Goal: Task Accomplishment & Management: Use online tool/utility

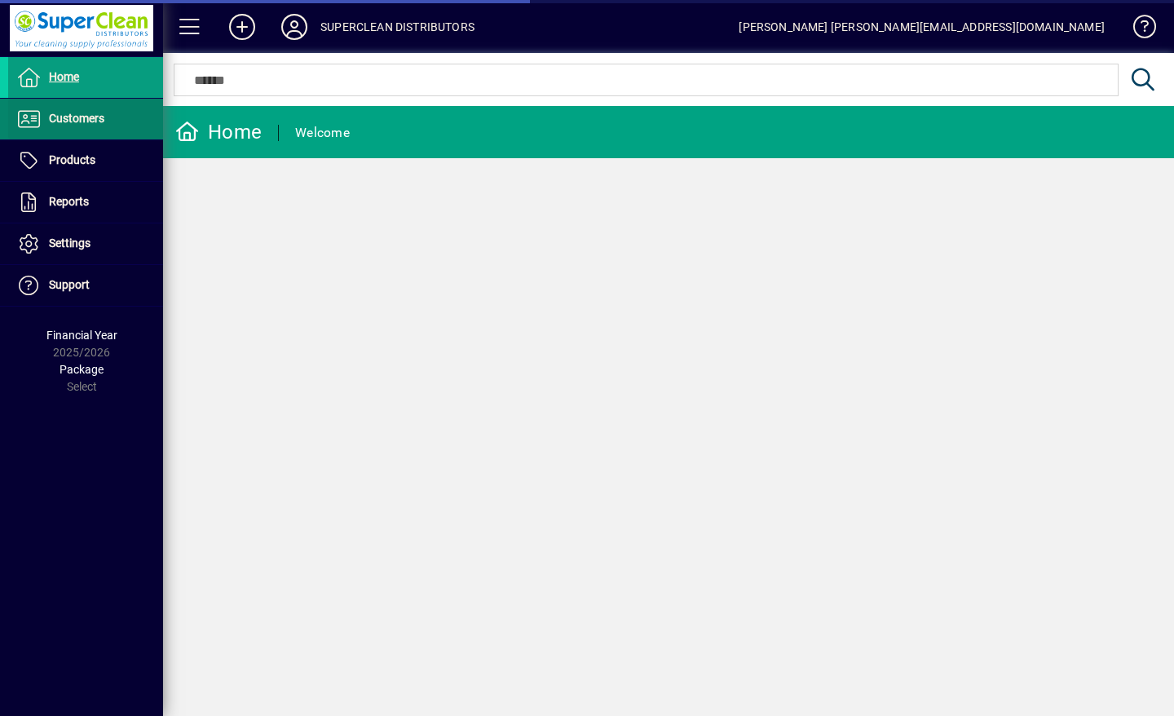
click at [97, 129] on span at bounding box center [85, 118] width 155 height 39
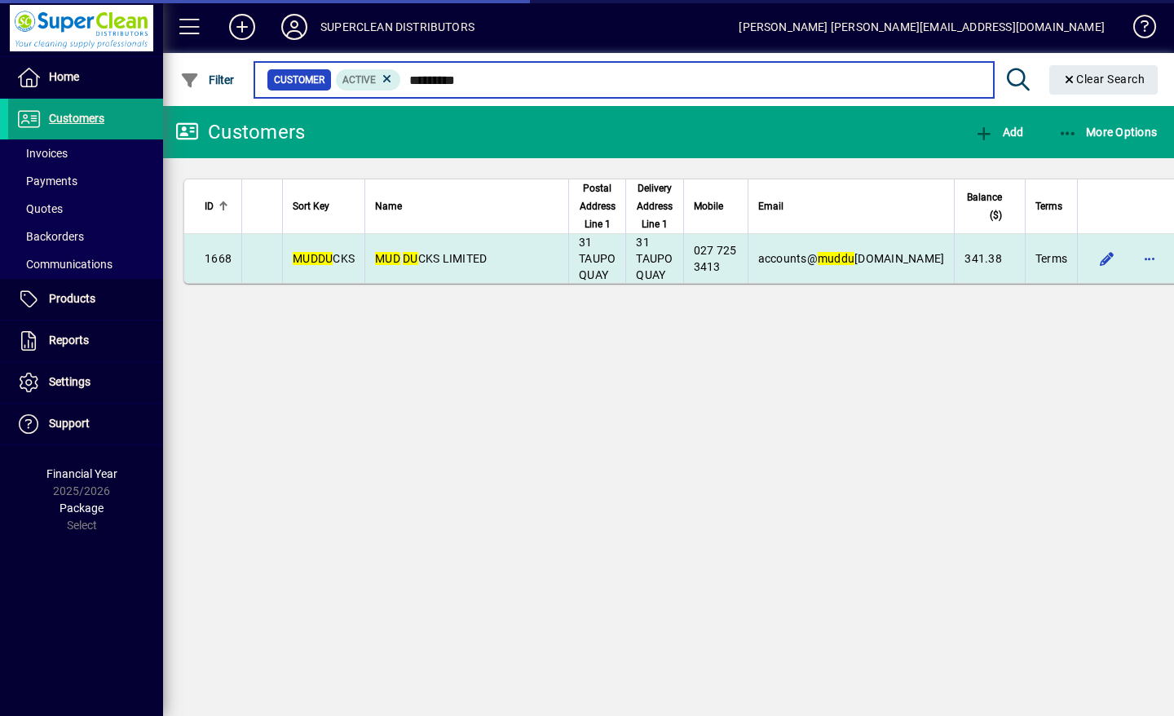
type input "*********"
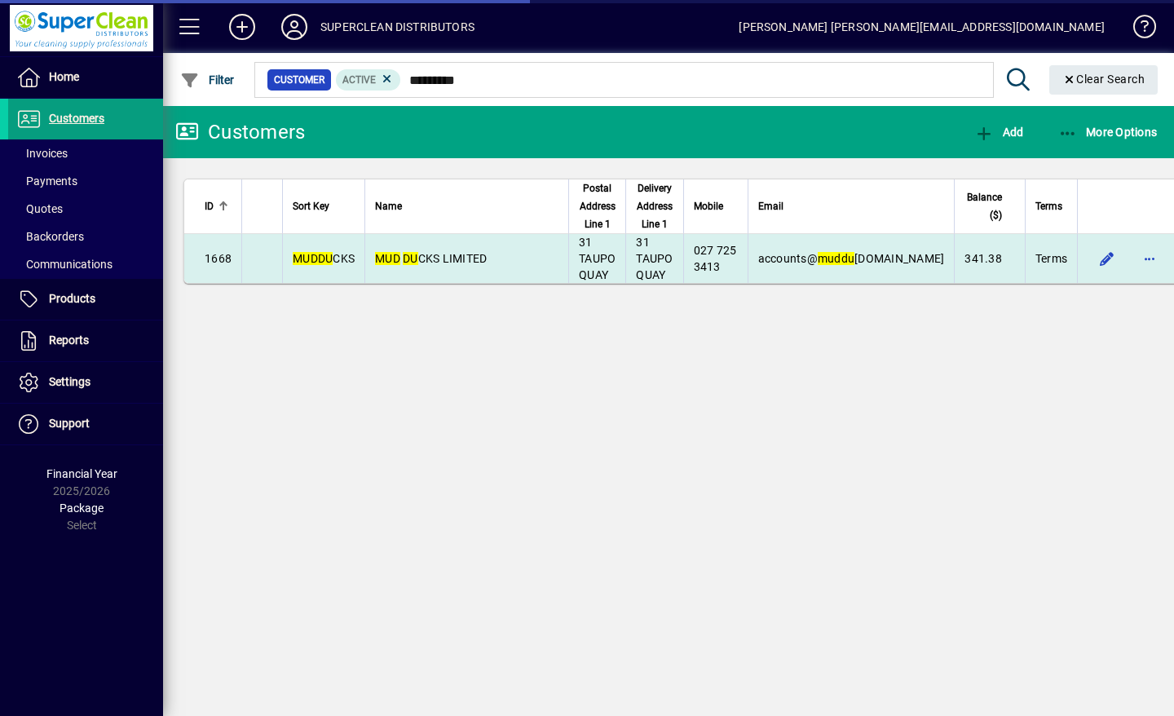
click at [441, 261] on span "MUD DU CKS LIMITED" at bounding box center [431, 258] width 112 height 13
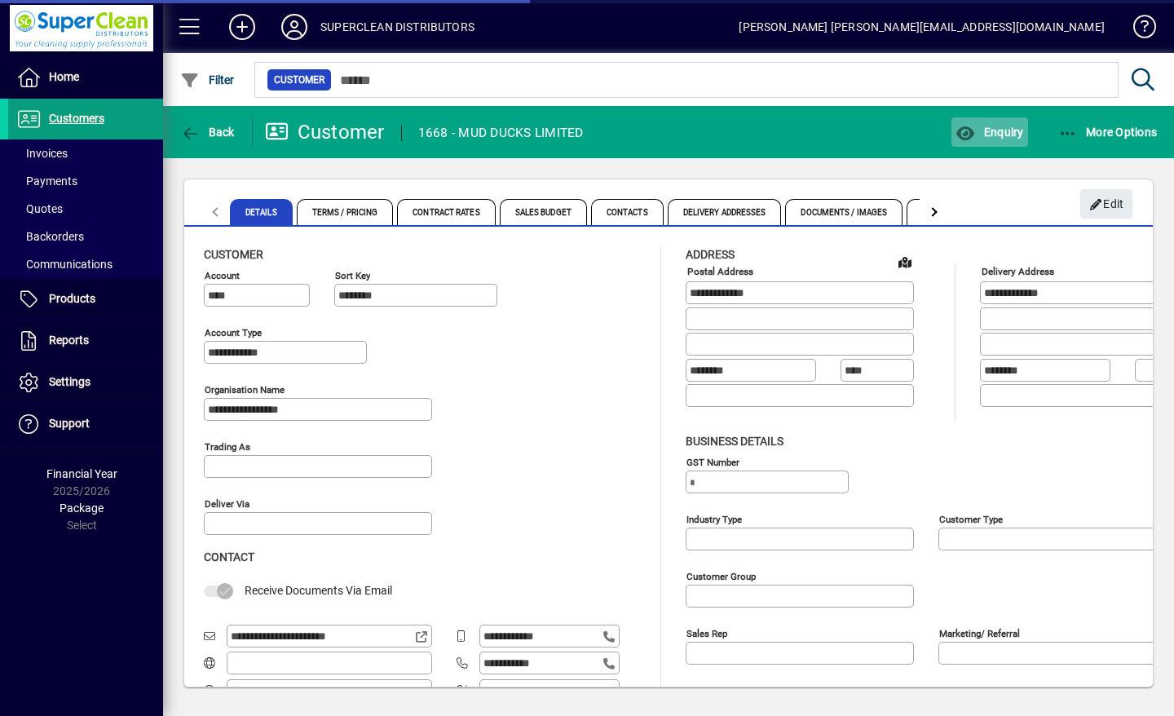
click at [1018, 137] on span "Enquiry" at bounding box center [989, 132] width 68 height 13
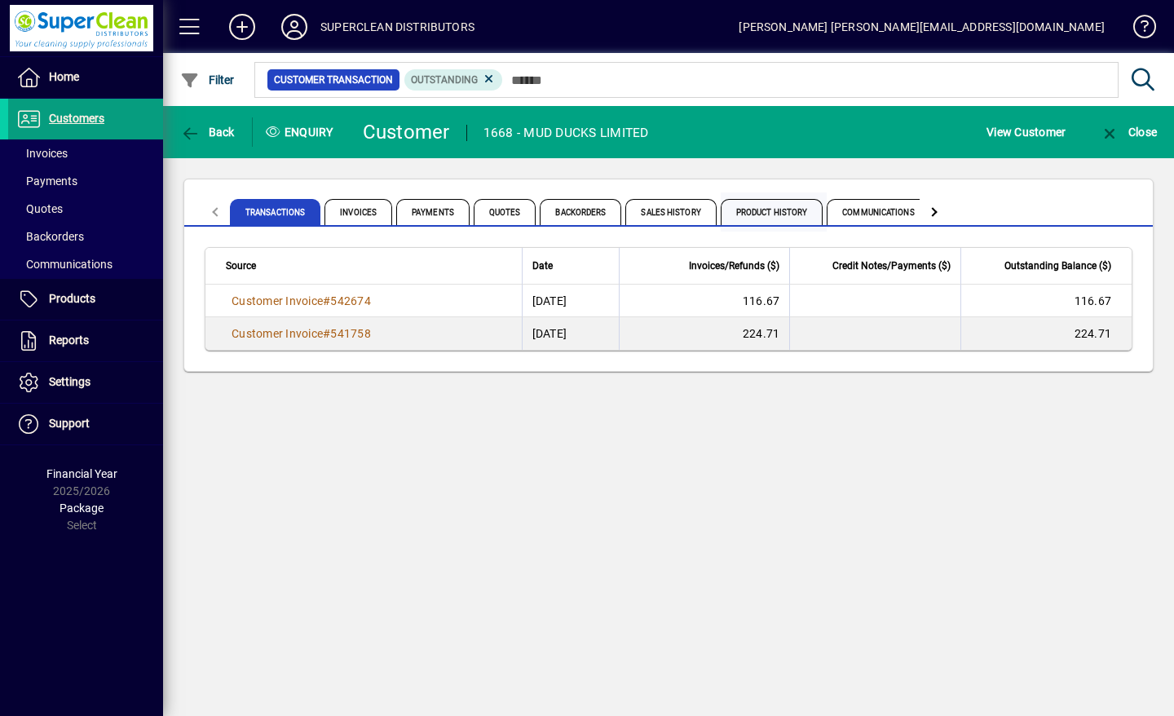
click at [779, 213] on span "Product History" at bounding box center [771, 212] width 103 height 26
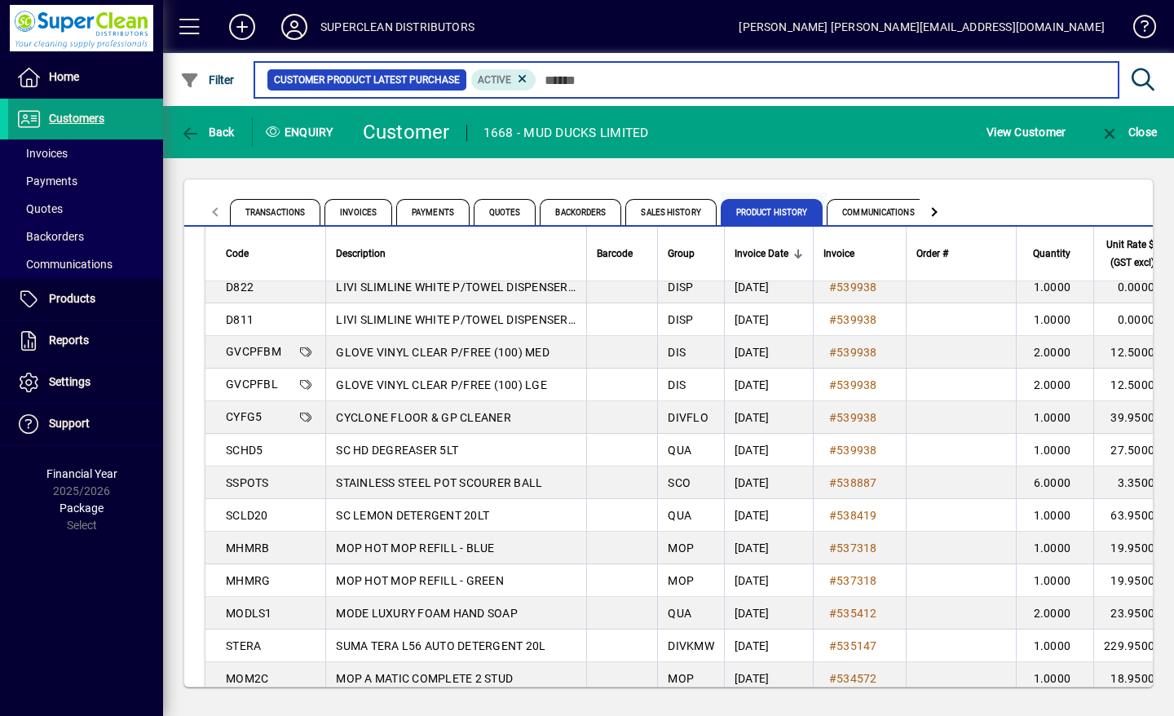
scroll to position [262, 0]
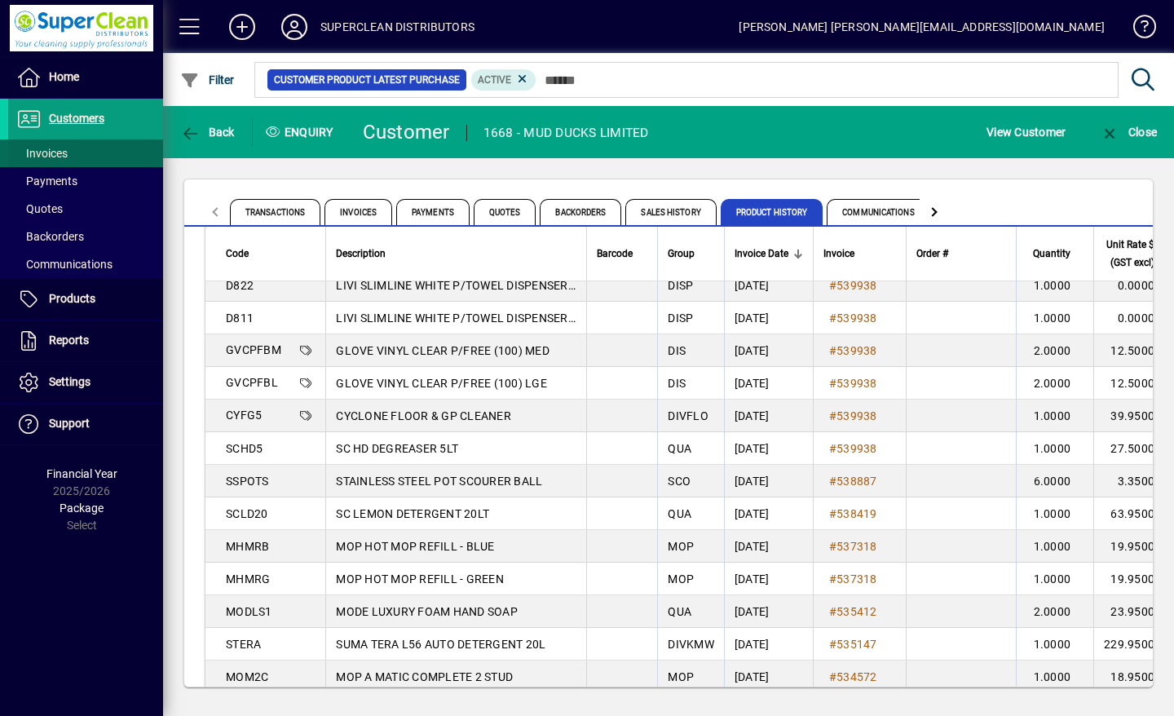
click at [45, 151] on span "Invoices" at bounding box center [41, 153] width 51 height 13
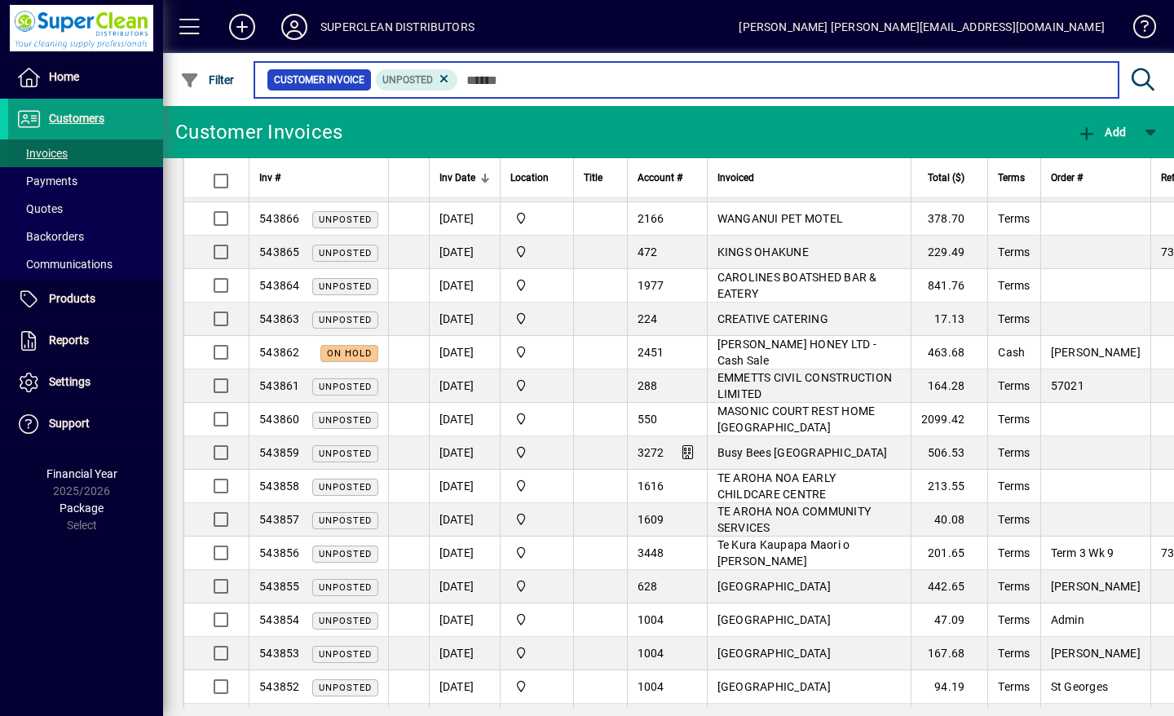
scroll to position [487, 0]
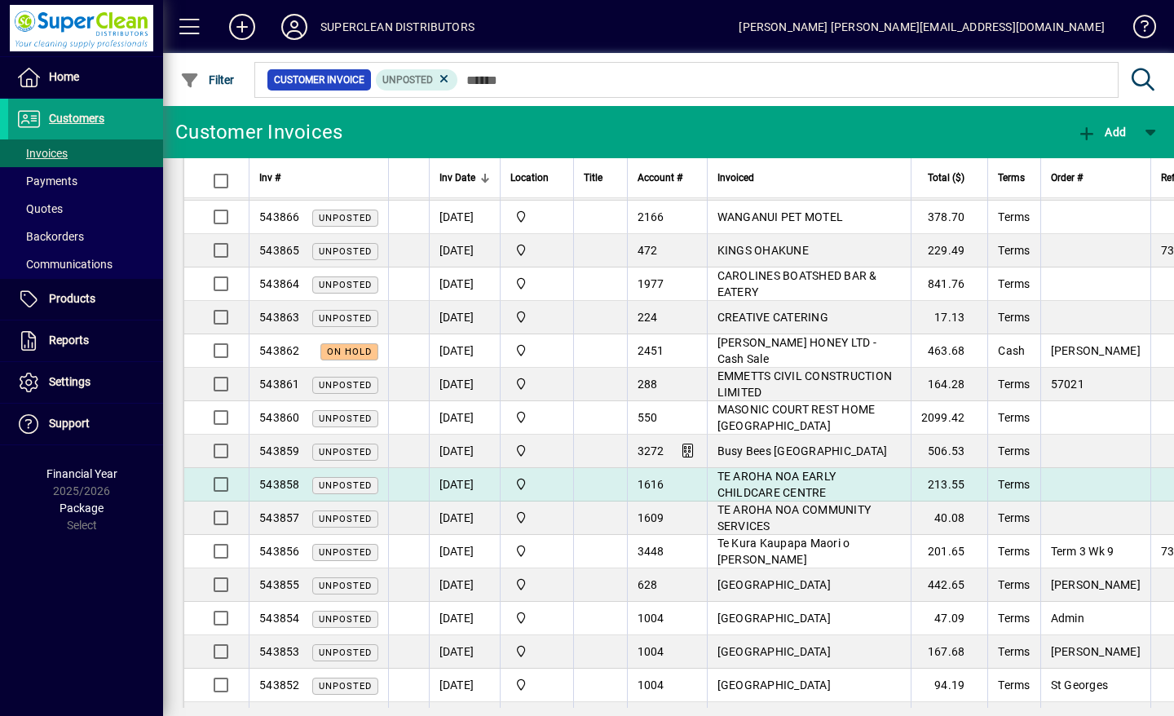
click at [764, 481] on span "TE AROHA NOA EARLY CHILDCARE CENTRE" at bounding box center [776, 483] width 119 height 29
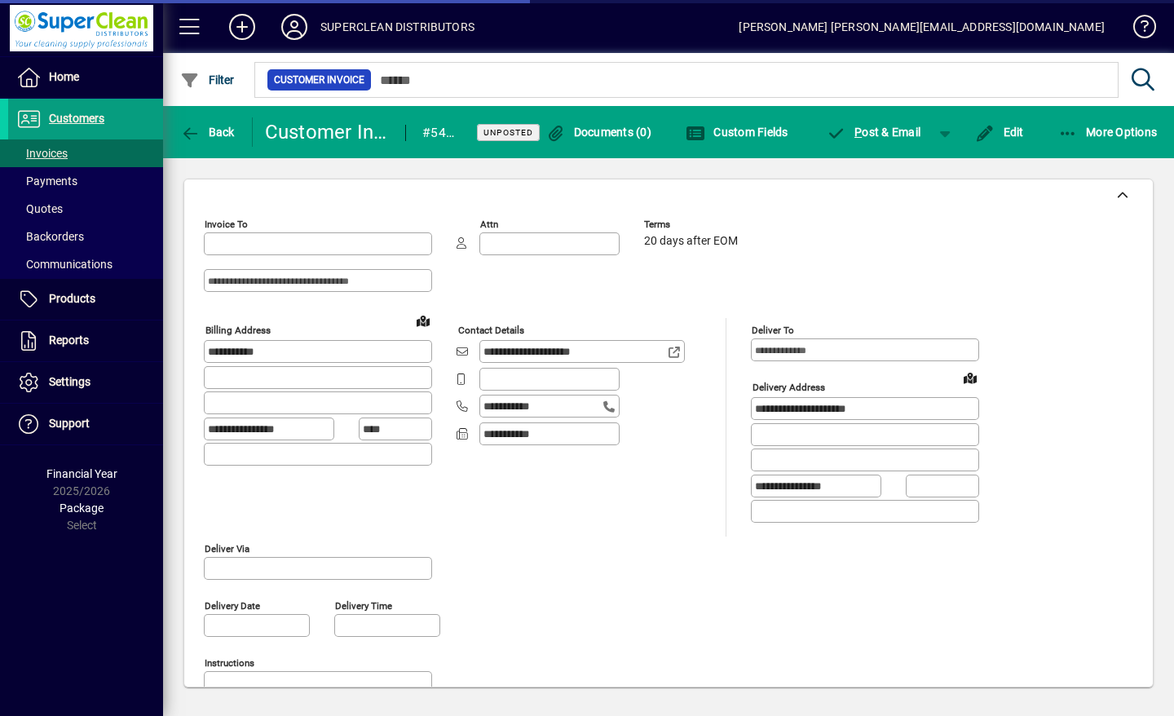
type input "**********"
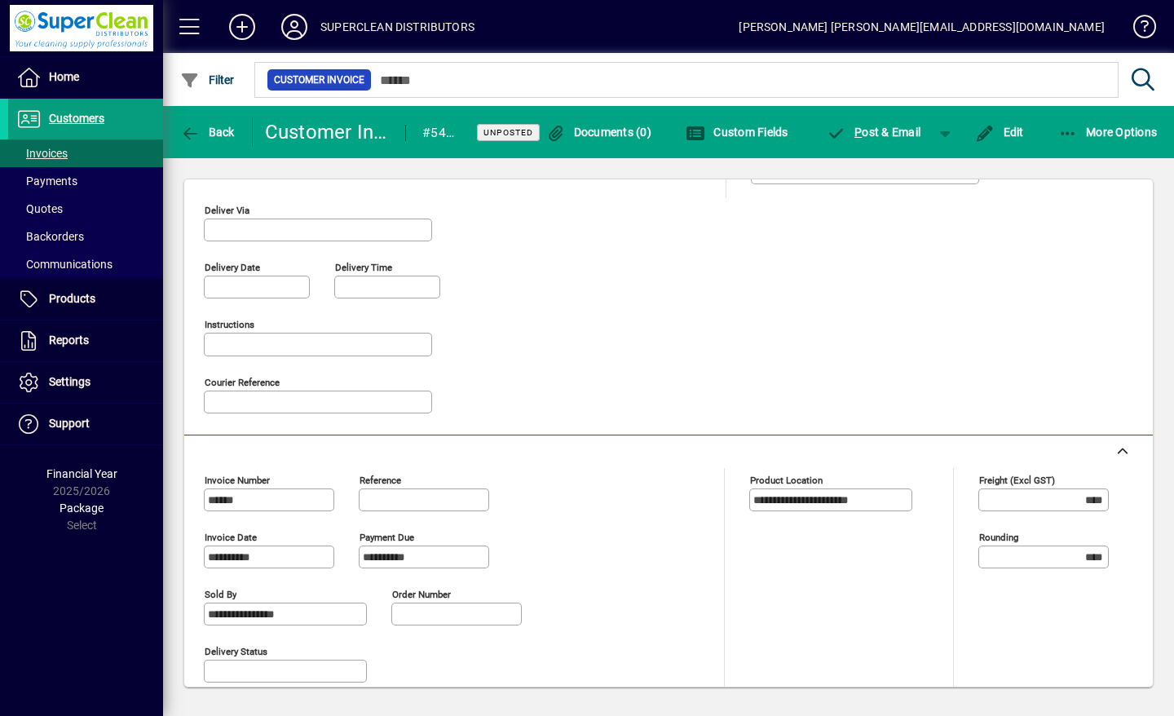
scroll to position [337, 0]
click at [200, 130] on span "Back" at bounding box center [207, 132] width 55 height 13
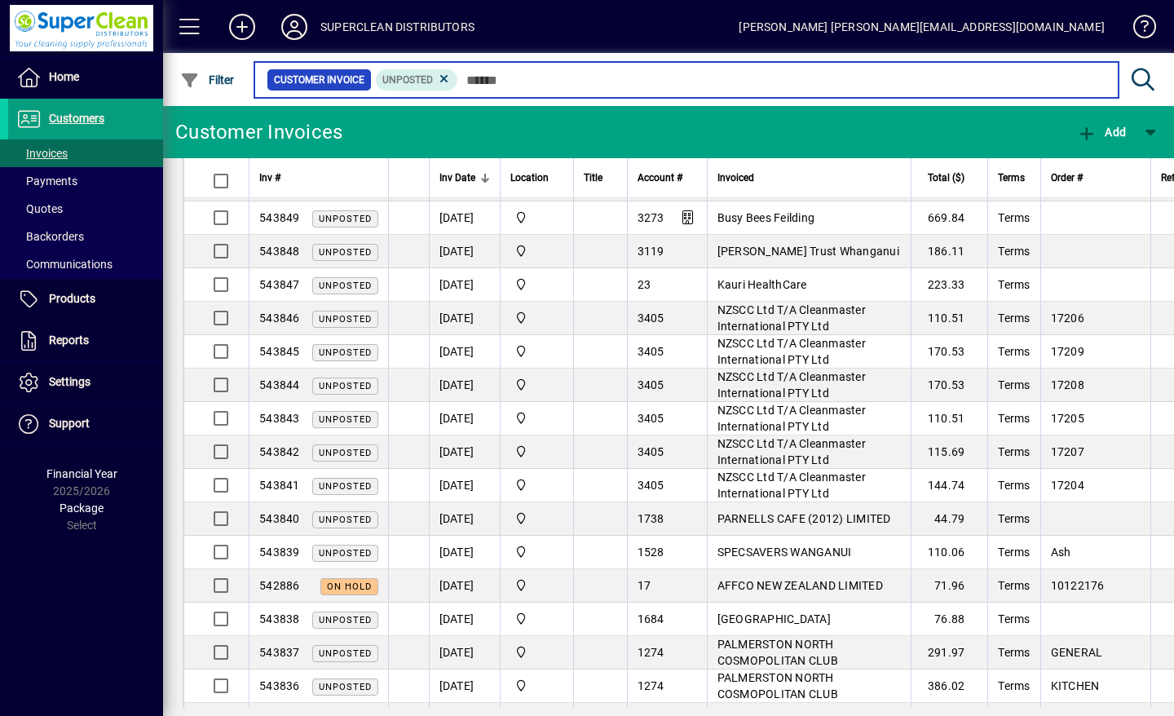
scroll to position [1086, 0]
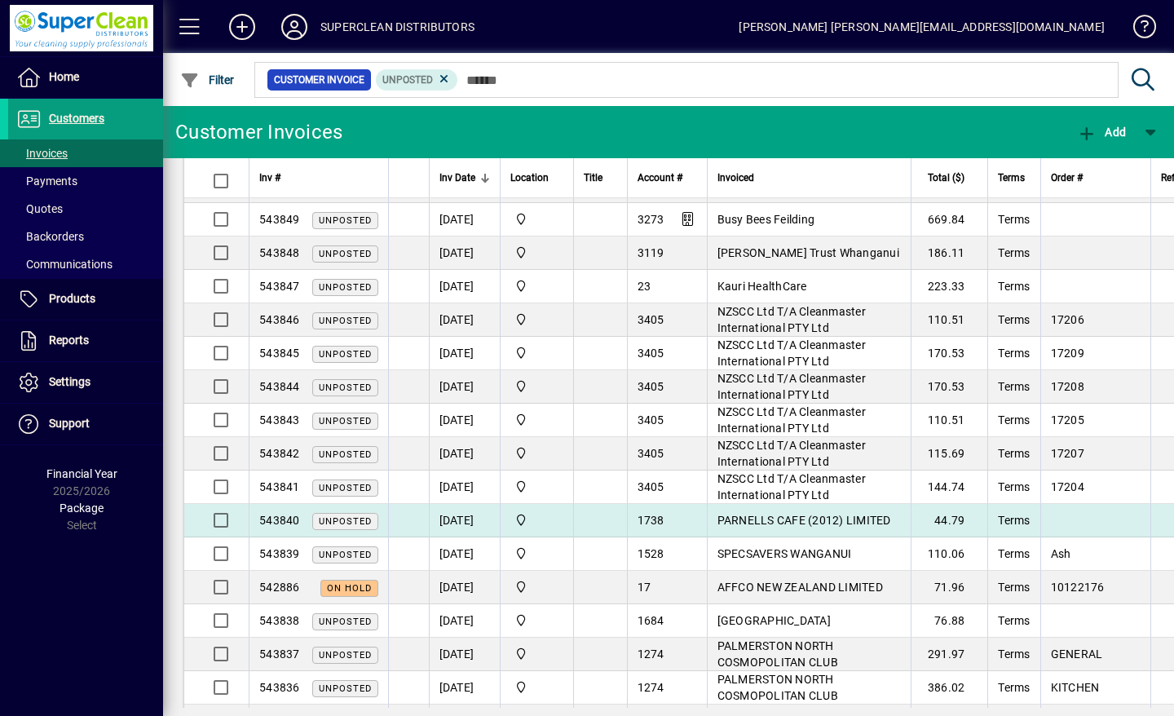
click at [760, 521] on span "PARNELLS CAFE (2012) LIMITED" at bounding box center [804, 519] width 174 height 13
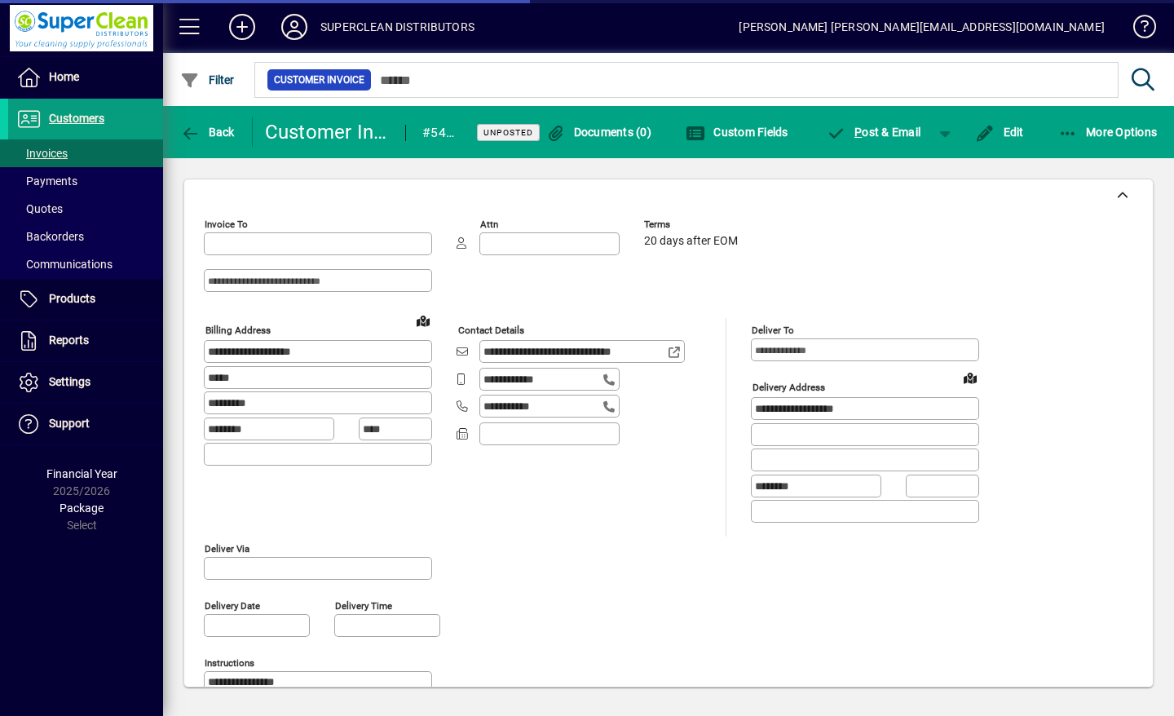
type input "**********"
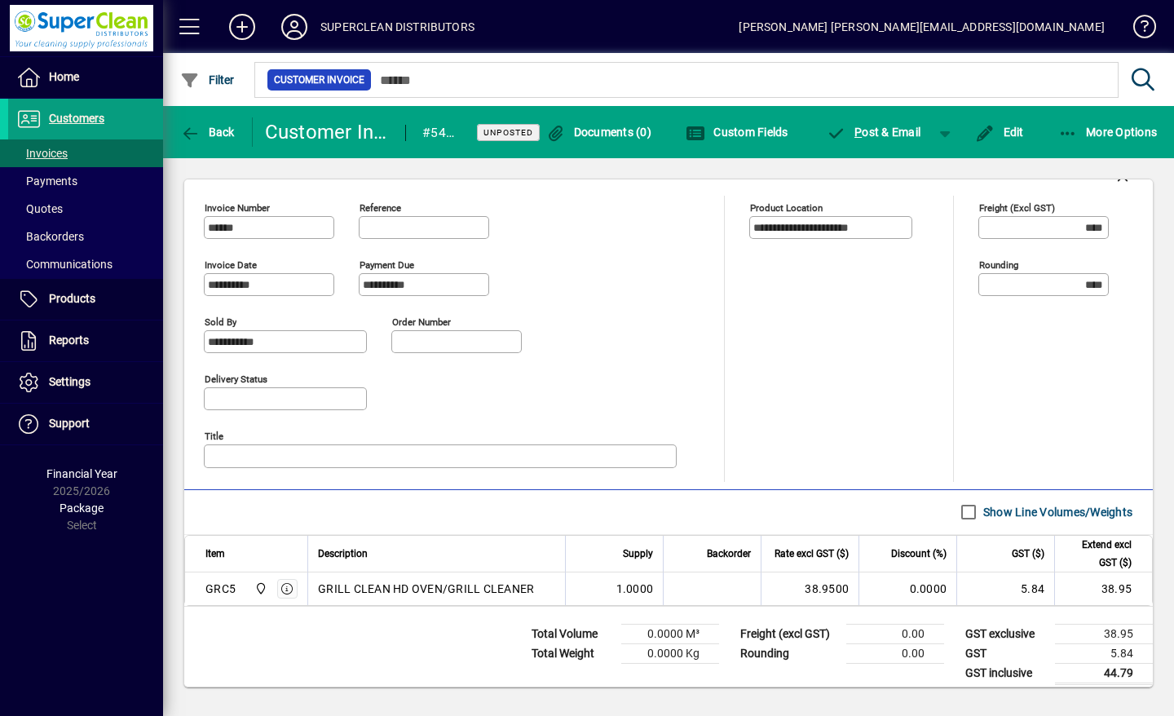
scroll to position [620, 0]
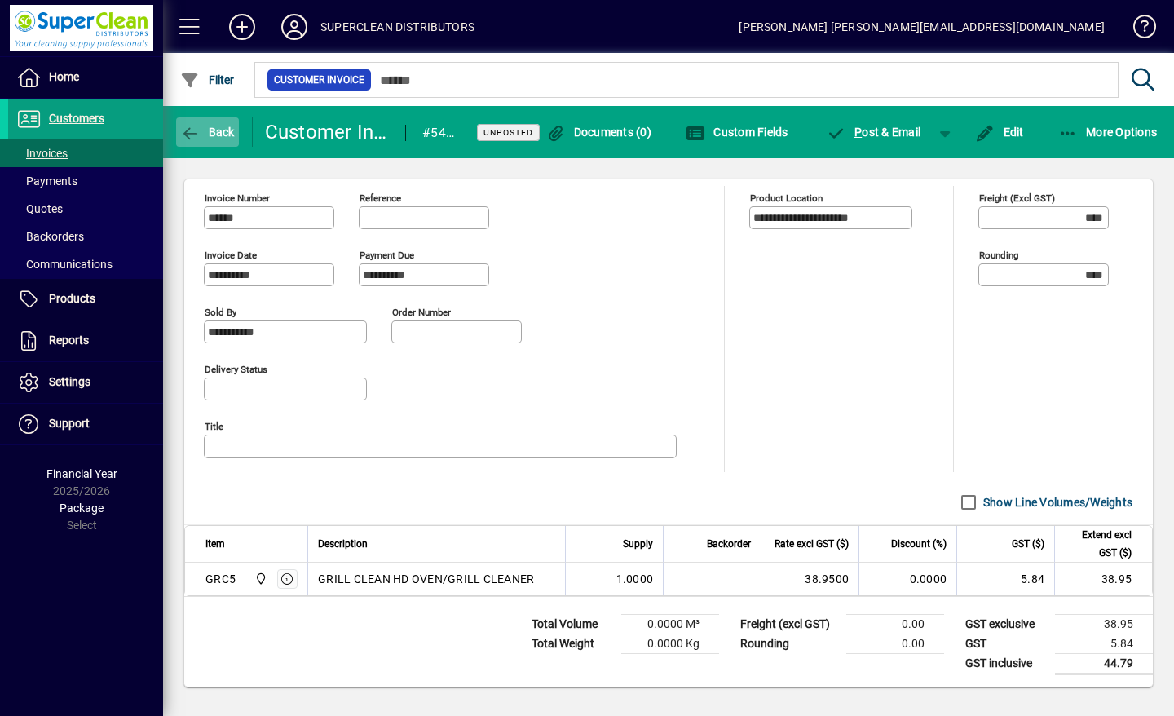
click at [198, 124] on span "button" at bounding box center [207, 131] width 63 height 39
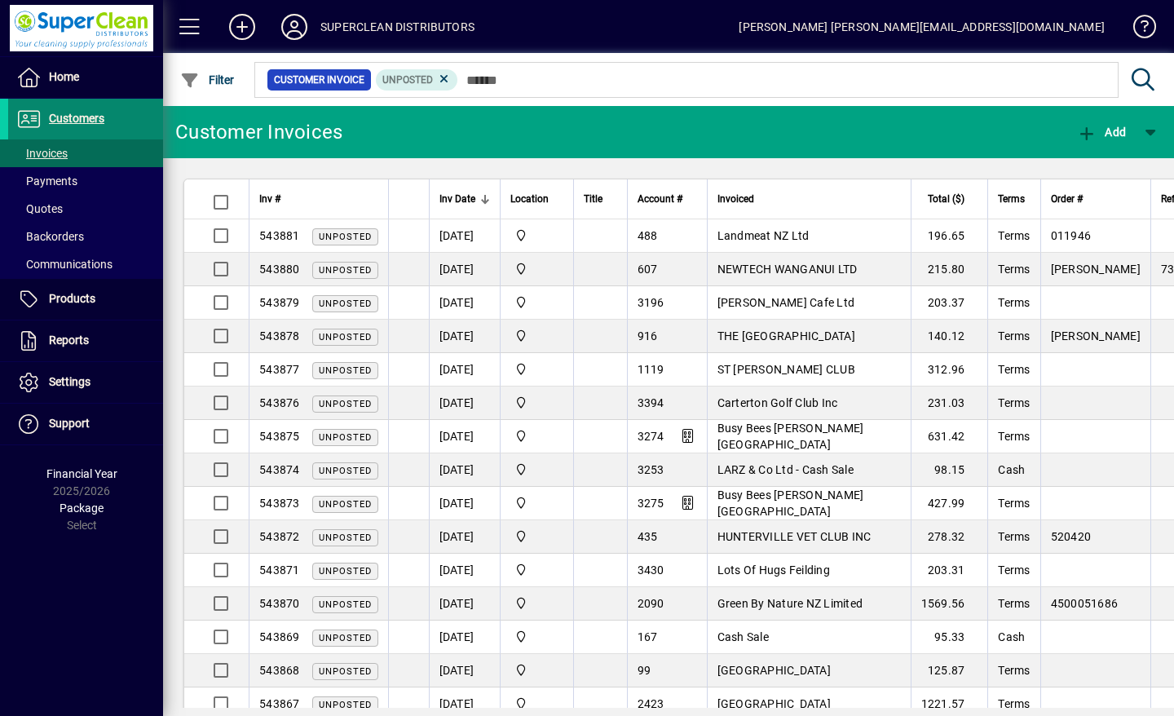
click at [56, 120] on span "Customers" at bounding box center [76, 118] width 55 height 13
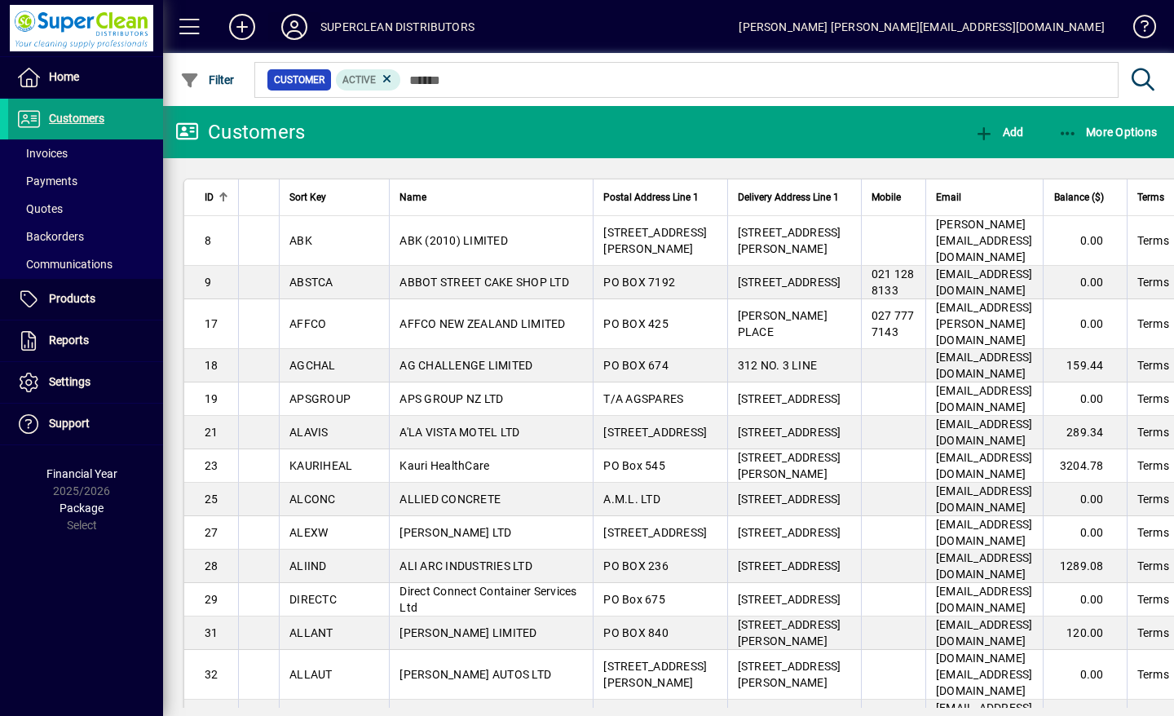
click at [297, 20] on icon at bounding box center [294, 27] width 33 height 26
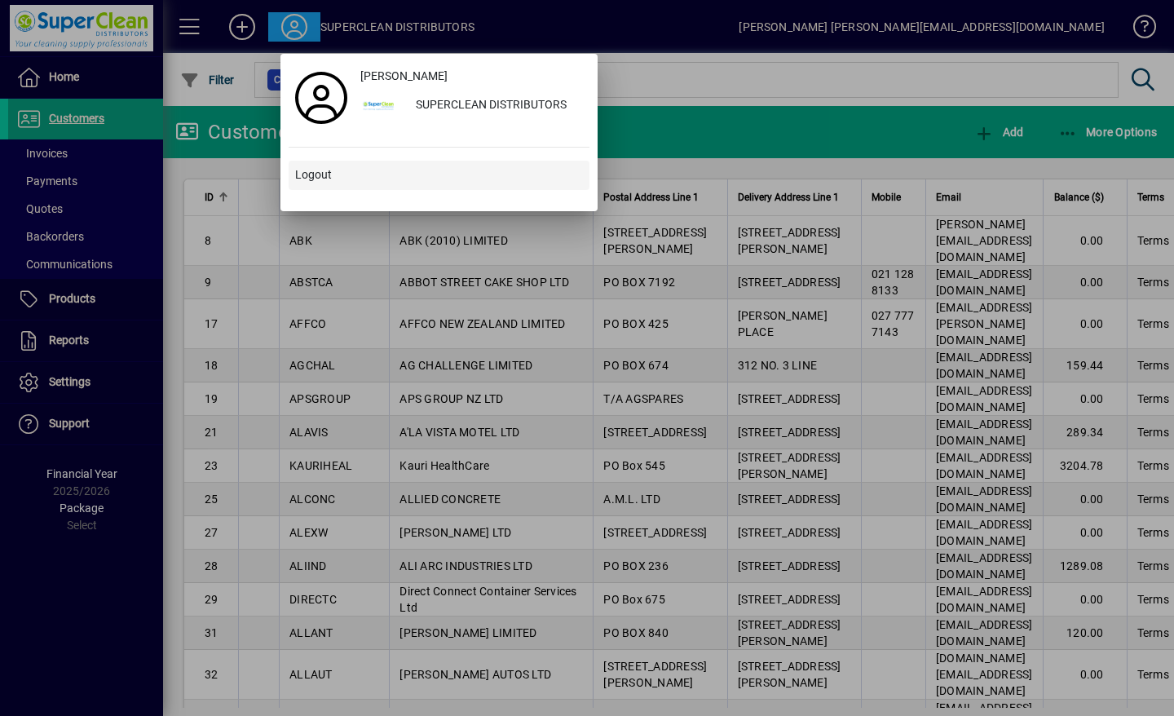
click at [315, 187] on span at bounding box center [439, 175] width 301 height 39
